Goal: Task Accomplishment & Management: Manage account settings

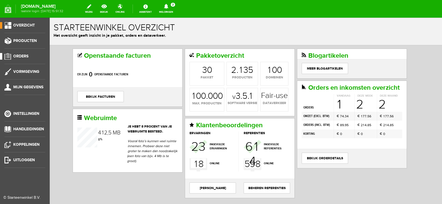
click at [23, 57] on span "Orders" at bounding box center [20, 56] width 15 height 5
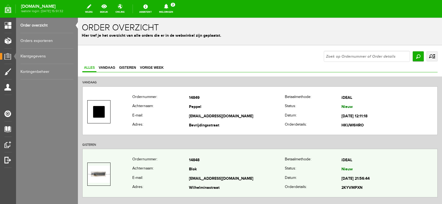
click at [242, 178] on td "[EMAIL_ADDRESS][DOMAIN_NAME]" at bounding box center [237, 178] width 96 height 9
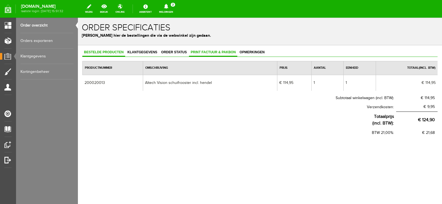
click at [217, 52] on span "Print factuur & pakbon" at bounding box center [213, 52] width 48 height 4
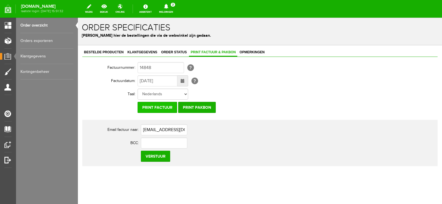
click at [164, 106] on input "Print factuur" at bounding box center [158, 107] width 40 height 11
click at [199, 108] on input "Print pakbon" at bounding box center [197, 107] width 38 height 11
click at [168, 6] on icon at bounding box center [166, 6] width 4 height 5
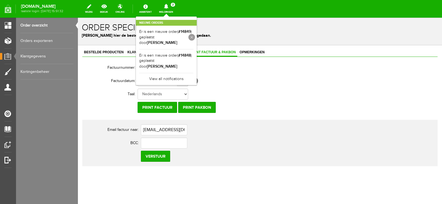
click at [195, 37] on link at bounding box center [192, 37] width 7 height 7
click at [195, 35] on link at bounding box center [192, 37] width 7 height 7
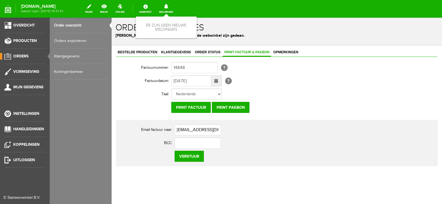
click at [20, 55] on span "Orders" at bounding box center [20, 56] width 15 height 5
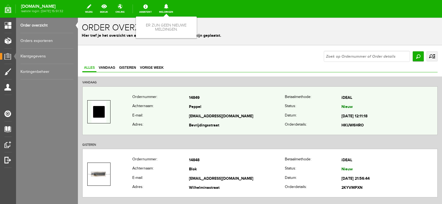
click at [250, 115] on td "[EMAIL_ADDRESS][DOMAIN_NAME]" at bounding box center [237, 116] width 96 height 9
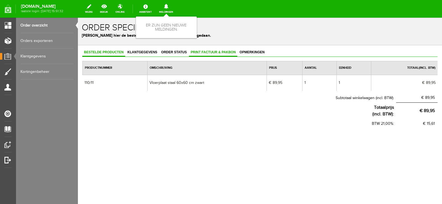
click at [213, 51] on span "Print factuur & pakbon" at bounding box center [213, 52] width 48 height 4
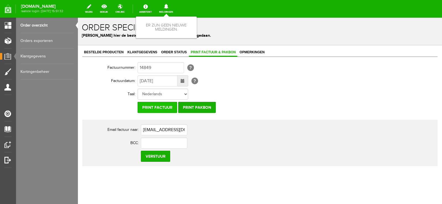
click at [162, 107] on input "Print factuur" at bounding box center [158, 107] width 40 height 11
click at [207, 108] on input "Print pakbon" at bounding box center [197, 107] width 38 height 11
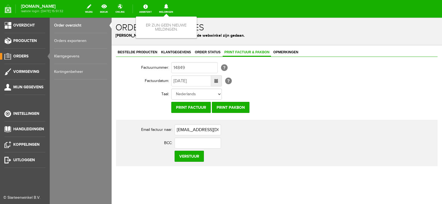
click at [23, 56] on span "Orders" at bounding box center [20, 56] width 15 height 5
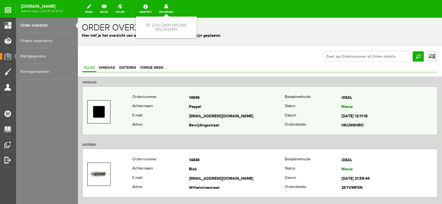
click at [243, 113] on td "[EMAIL_ADDRESS][DOMAIN_NAME]" at bounding box center [237, 116] width 96 height 9
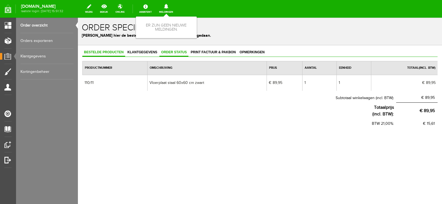
click at [174, 53] on span "Order status" at bounding box center [173, 52] width 29 height 4
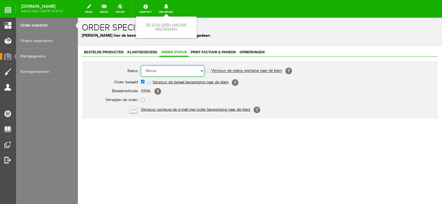
click at [202, 70] on select "Order niet afgerond Nieuw Order in behandeling Wacht op leverancier Wacht op be…" at bounding box center [173, 71] width 64 height 11
select select "12"
click at [141, 66] on select "Order niet afgerond Nieuw Order in behandeling Wacht op leverancier Wacht op be…" at bounding box center [173, 71] width 64 height 11
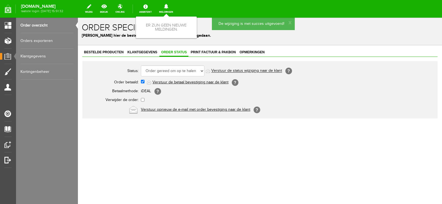
click at [250, 70] on link "Verstuur de status wijziging naar de klant" at bounding box center [246, 71] width 71 height 4
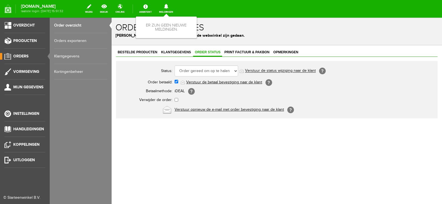
click at [24, 57] on span "Orders" at bounding box center [20, 56] width 15 height 5
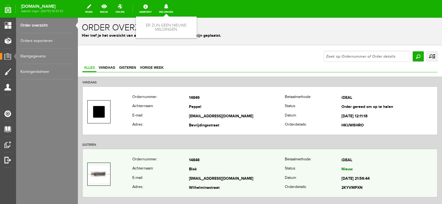
click at [258, 178] on td "[EMAIL_ADDRESS][DOMAIN_NAME]" at bounding box center [237, 178] width 96 height 9
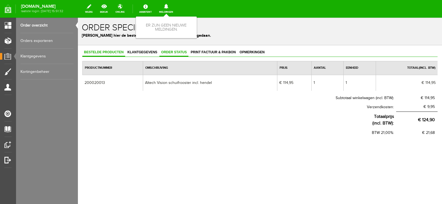
click at [175, 52] on span "Order status" at bounding box center [173, 52] width 29 height 4
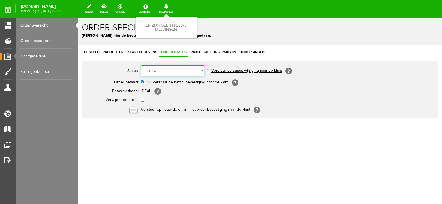
click at [202, 70] on select "Order niet afgerond Nieuw Order in behandeling Wacht op leverancier Wacht op be…" at bounding box center [173, 71] width 64 height 11
select select "3"
click at [141, 66] on select "Order niet afgerond Nieuw Order in behandeling Wacht op leverancier Wacht op be…" at bounding box center [173, 71] width 64 height 11
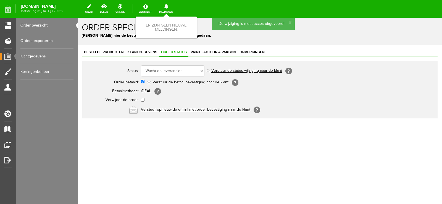
click at [256, 71] on link "Verstuur de status wijziging naar de klant" at bounding box center [246, 71] width 71 height 4
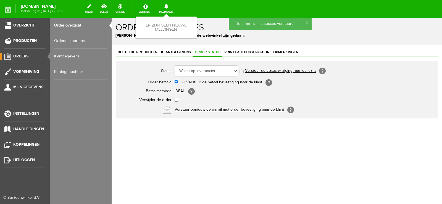
click at [21, 54] on span "Orders" at bounding box center [20, 56] width 15 height 5
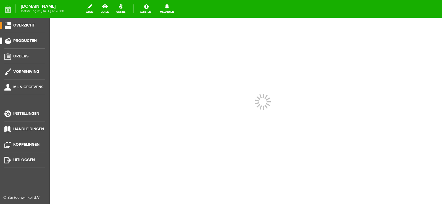
click at [21, 39] on span "Producten" at bounding box center [24, 40] width 23 height 5
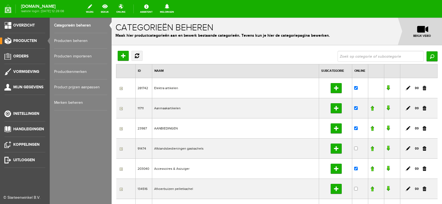
click at [73, 40] on link "Producten beheren" at bounding box center [80, 40] width 53 height 15
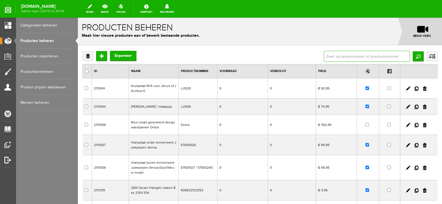
click at [351, 53] on input "text" at bounding box center [367, 56] width 86 height 11
type input "110/11"
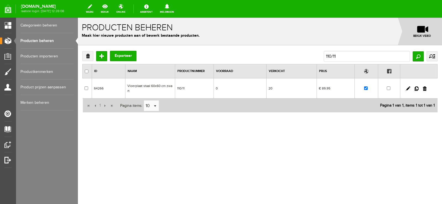
click at [257, 90] on td "0" at bounding box center [240, 89] width 53 height 20
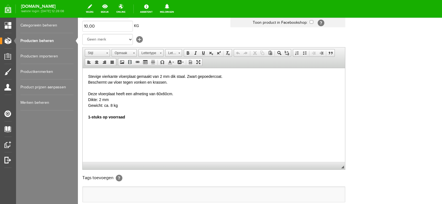
scroll to position [111, 0]
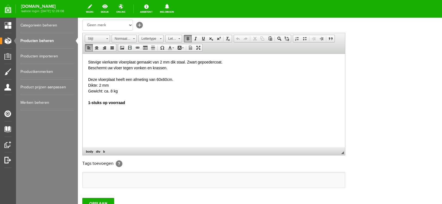
click at [87, 101] on html "Stevige vierkante vloerplaat gemaakt van 2 mm dik staal. Zwart gepoedercoat. Be…" at bounding box center [214, 82] width 263 height 57
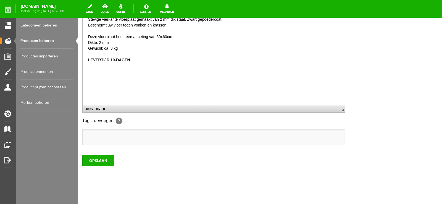
scroll to position [156, 0]
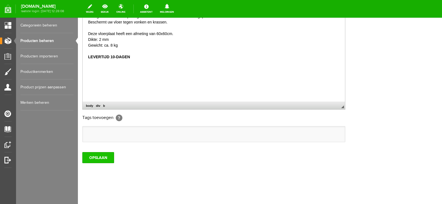
click at [103, 158] on input "OPSLAAN" at bounding box center [98, 157] width 32 height 11
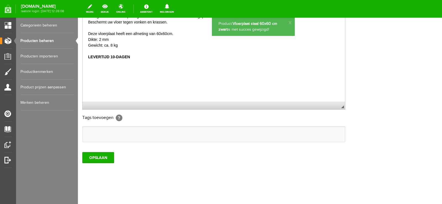
scroll to position [0, 0]
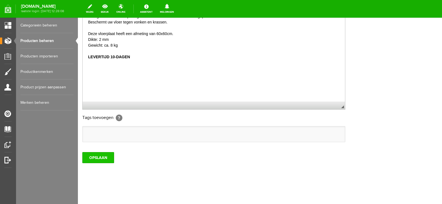
click at [98, 158] on input "OPSLAAN" at bounding box center [98, 157] width 32 height 11
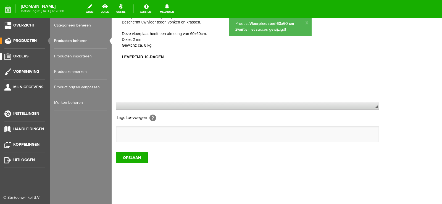
click at [24, 53] on link "Orders" at bounding box center [22, 56] width 45 height 7
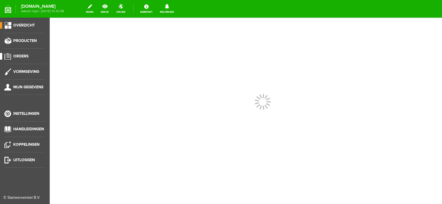
click at [24, 54] on span "Orders" at bounding box center [20, 56] width 15 height 5
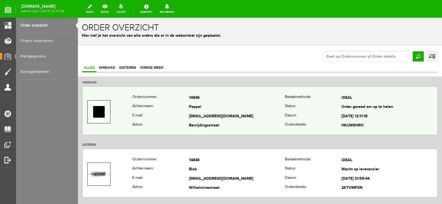
click at [271, 108] on td "Peppel" at bounding box center [237, 107] width 96 height 9
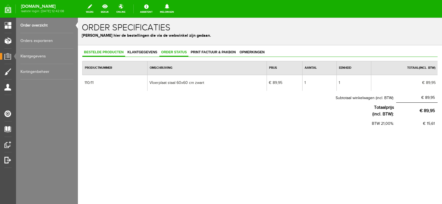
click at [177, 52] on span "Order status" at bounding box center [173, 52] width 29 height 4
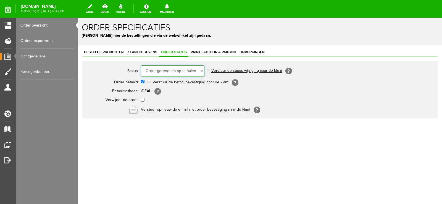
click at [202, 70] on select "Order niet afgerond Nieuw Order in behandeling Wacht op leverancier Wacht op be…" at bounding box center [173, 71] width 64 height 11
select select "6"
click at [141, 66] on select "Order niet afgerond Nieuw Order in behandeling Wacht op leverancier Wacht op be…" at bounding box center [173, 71] width 64 height 11
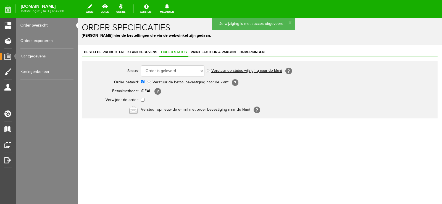
click at [257, 71] on link "Verstuur de status wijziging naar de klant" at bounding box center [246, 71] width 71 height 4
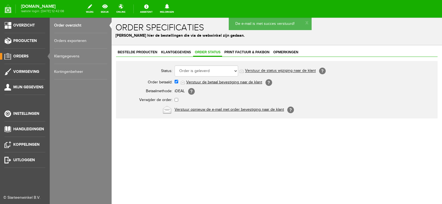
click at [18, 54] on span "Orders" at bounding box center [20, 56] width 15 height 5
